Goal: Transaction & Acquisition: Purchase product/service

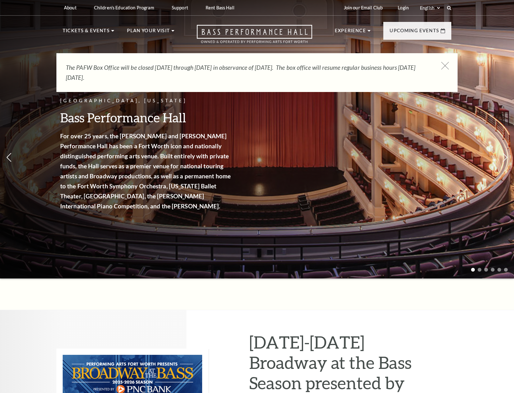
click at [445, 65] on use at bounding box center [445, 66] width 8 height 8
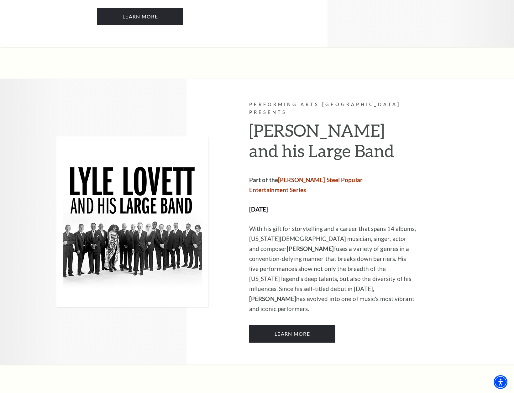
scroll to position [887, 0]
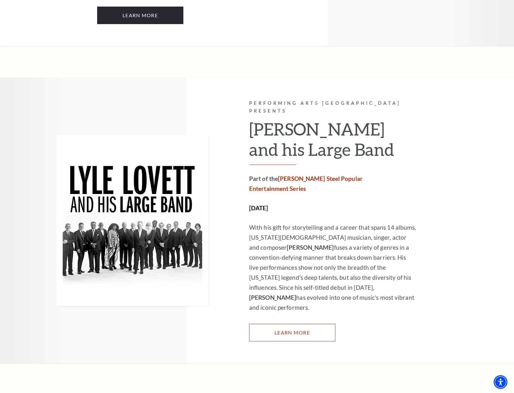
click at [303, 324] on link "Learn More" at bounding box center [292, 333] width 86 height 18
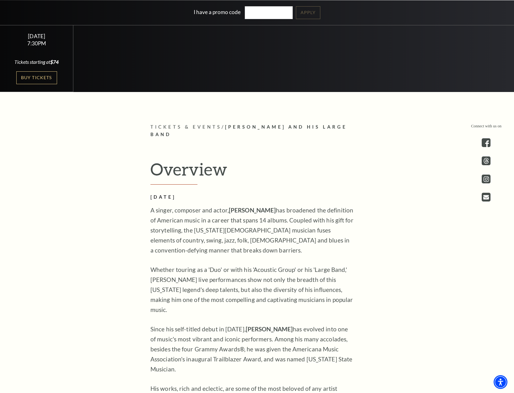
scroll to position [376, 0]
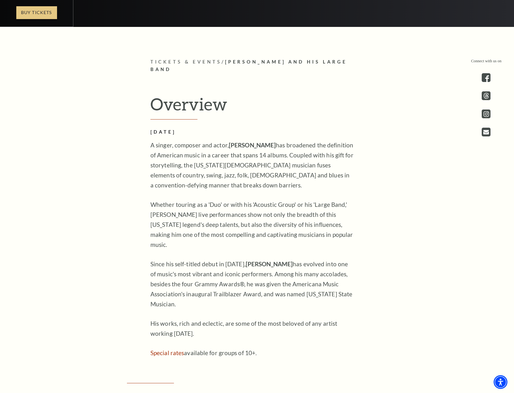
click at [30, 12] on link "Buy Tickets" at bounding box center [36, 12] width 41 height 13
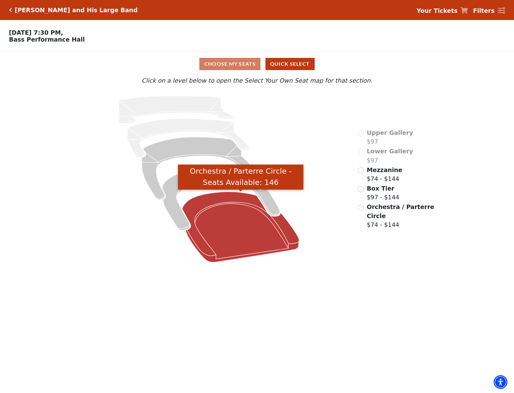
click at [228, 229] on icon "Orchestra / Parterre Circle - Seats Available: 146" at bounding box center [240, 227] width 117 height 70
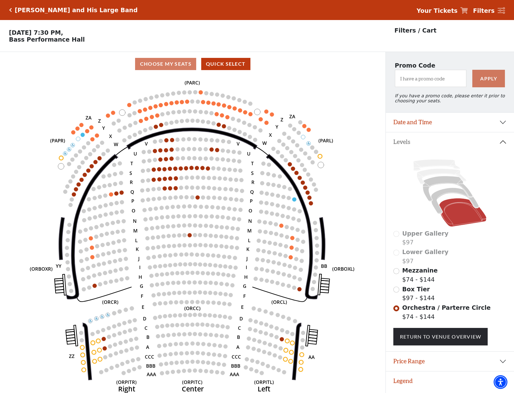
scroll to position [13, 0]
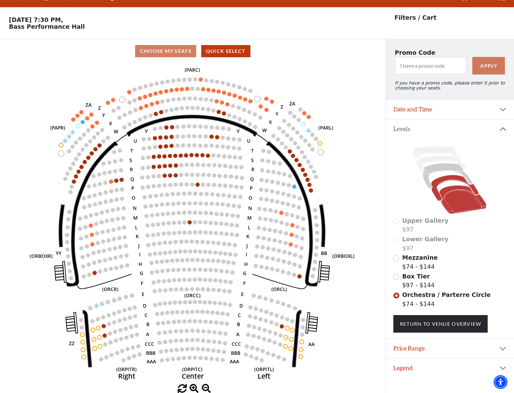
click at [438, 182] on icon at bounding box center [455, 188] width 48 height 26
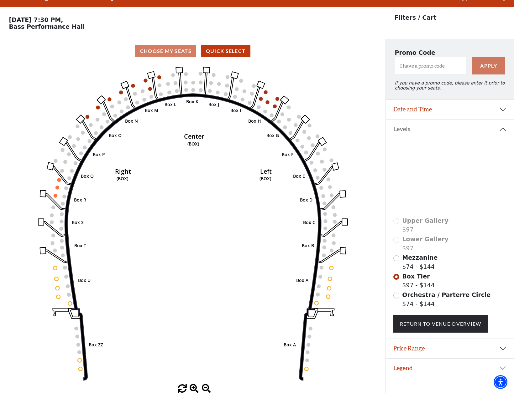
click at [441, 168] on icon at bounding box center [447, 175] width 50 height 25
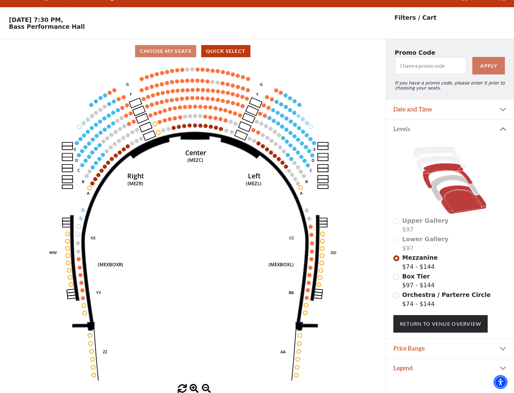
click at [454, 194] on icon at bounding box center [462, 200] width 47 height 28
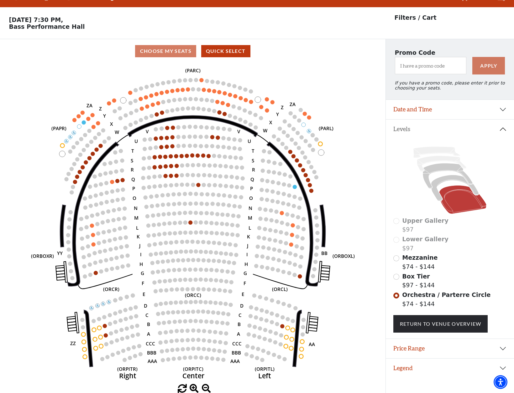
drag, startPoint x: 80, startPoint y: 26, endPoint x: 4, endPoint y: 27, distance: 76.4
click at [4, 27] on p "Friday, October 17 at 7:30 PM, Bass Performance Hall" at bounding box center [192, 23] width 385 height 14
copy p "Bass Performance Hall"
